Goal: Check status: Check status

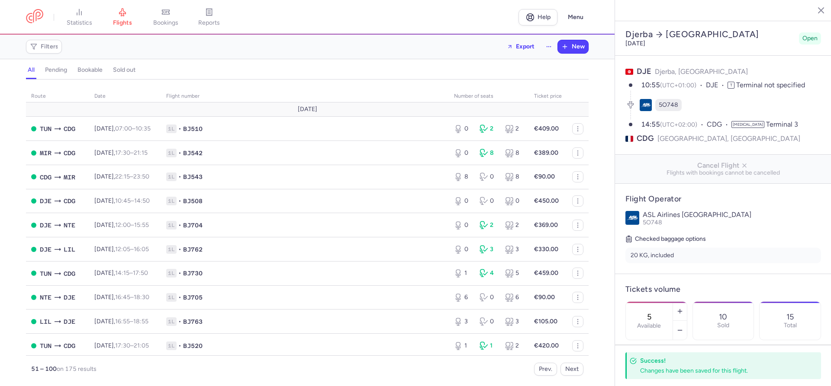
select select "hours"
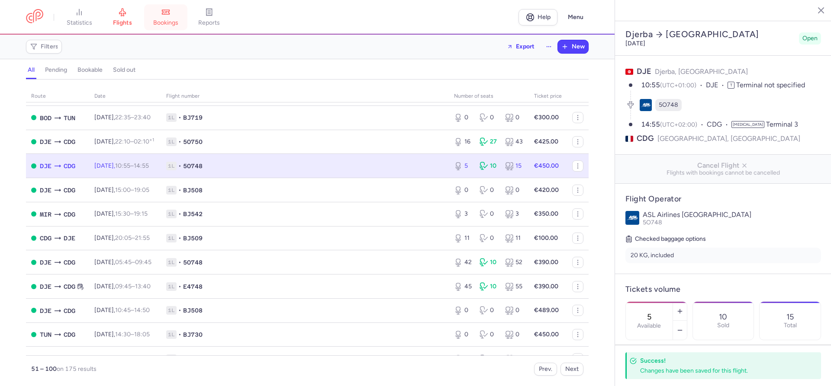
click at [167, 24] on span "bookings" at bounding box center [165, 23] width 25 height 8
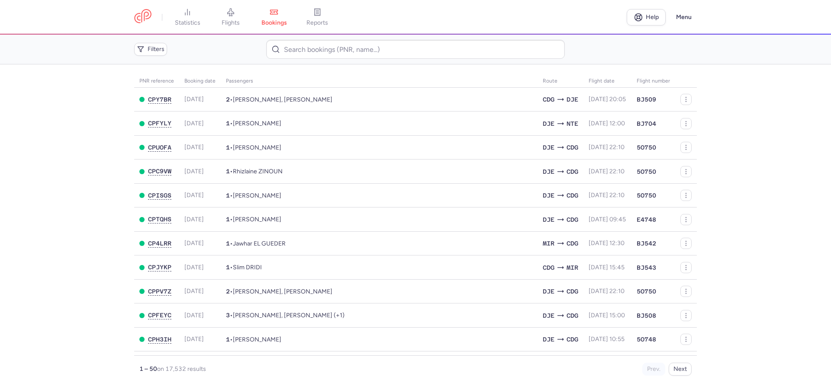
click at [19, 142] on main "PNR reference Booking date Passengers Route flight date Flight number CPY7BR [D…" at bounding box center [415, 225] width 831 height 322
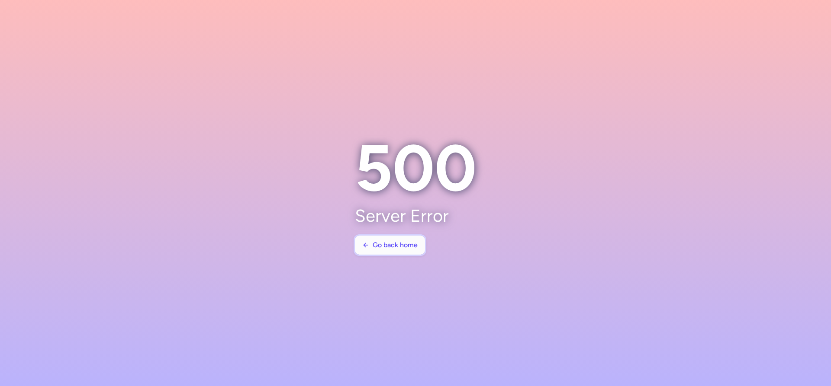
click at [393, 245] on span "Go back home" at bounding box center [395, 246] width 45 height 8
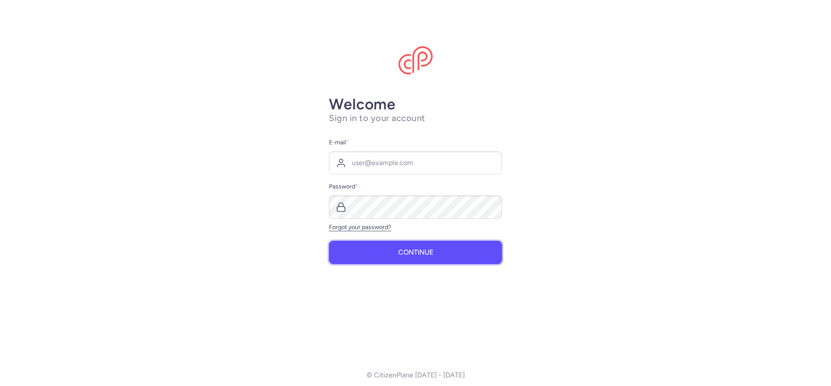
click at [400, 255] on span "Continue" at bounding box center [415, 253] width 35 height 8
type input "resa@royalfirst-to.com"
click at [419, 259] on button "Continue" at bounding box center [415, 252] width 173 height 23
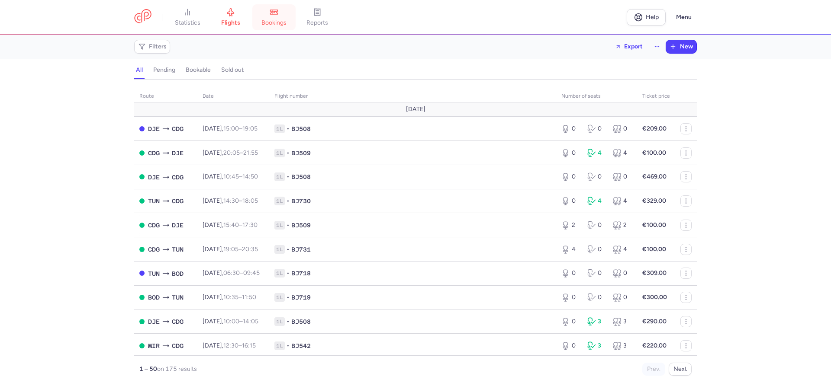
click at [283, 18] on link "bookings" at bounding box center [273, 17] width 43 height 19
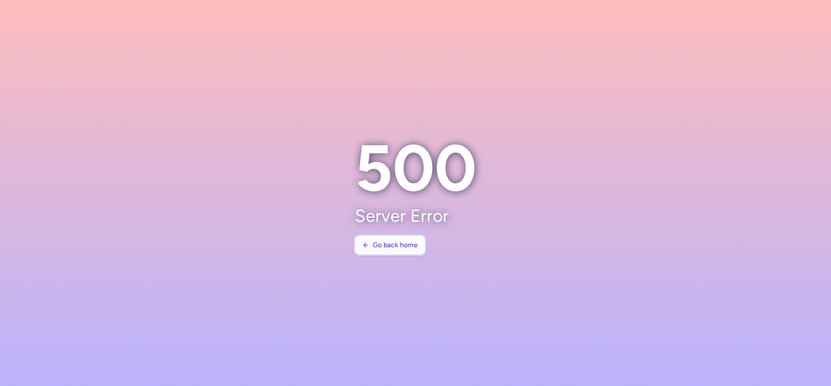
click at [397, 247] on span "Go back home" at bounding box center [395, 246] width 45 height 8
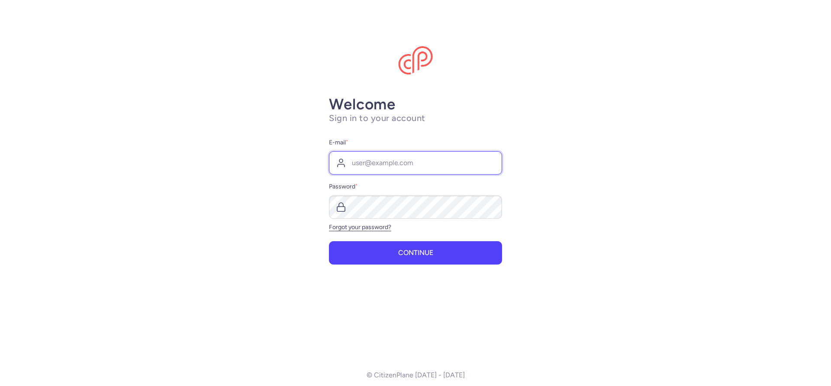
click at [370, 164] on input "E-mail *" at bounding box center [415, 162] width 173 height 23
type input "resa@royalfirst-to.com"
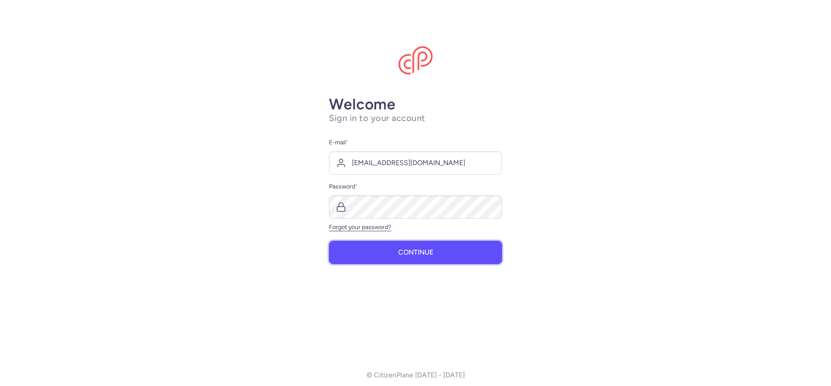
click at [407, 258] on button "Continue" at bounding box center [415, 252] width 173 height 23
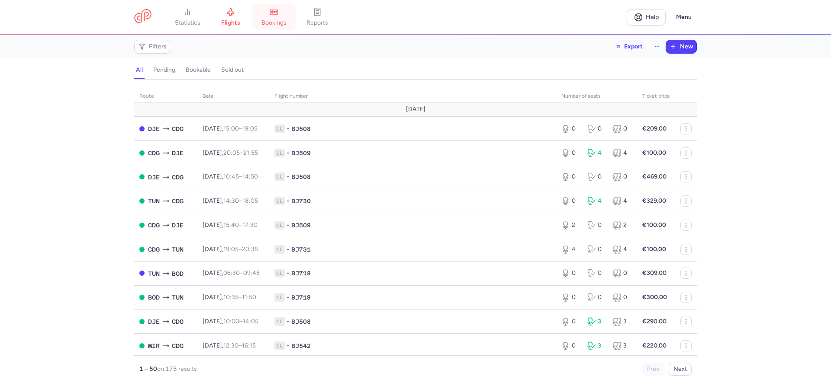
click at [278, 16] on icon at bounding box center [274, 12] width 9 height 9
